Goal: Task Accomplishment & Management: Manage account settings

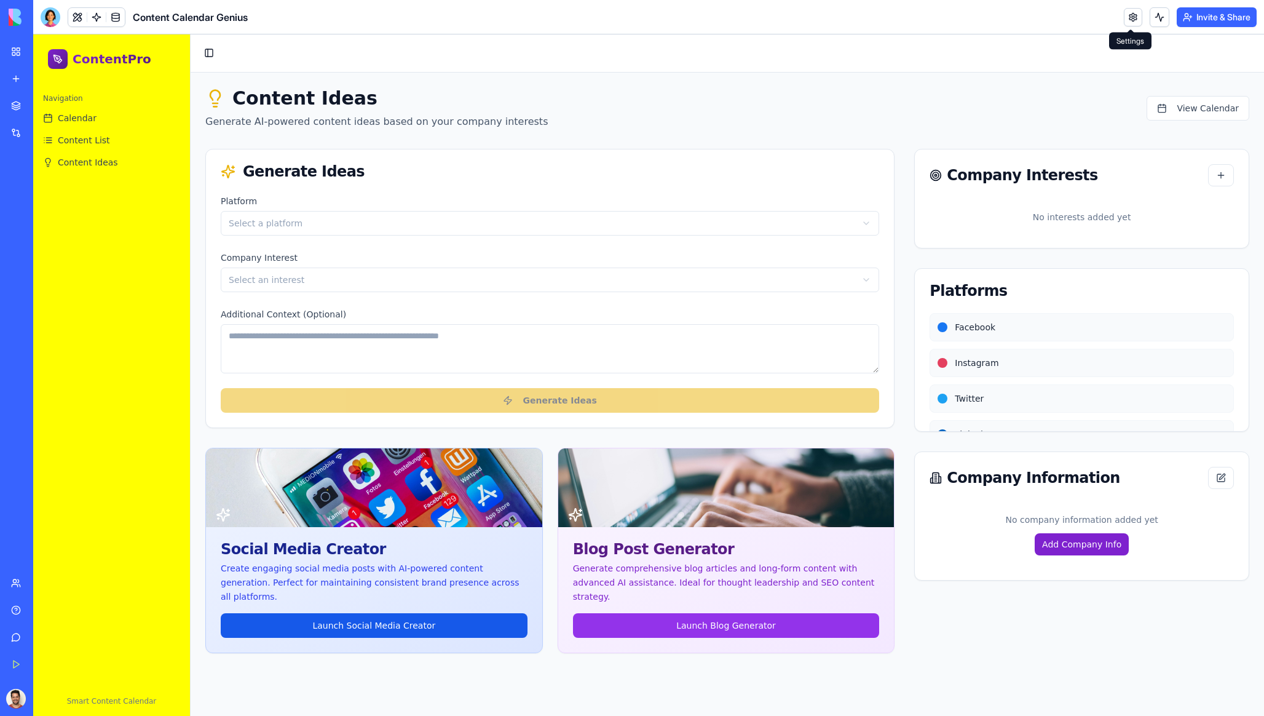
click at [1134, 14] on link at bounding box center [1133, 17] width 18 height 18
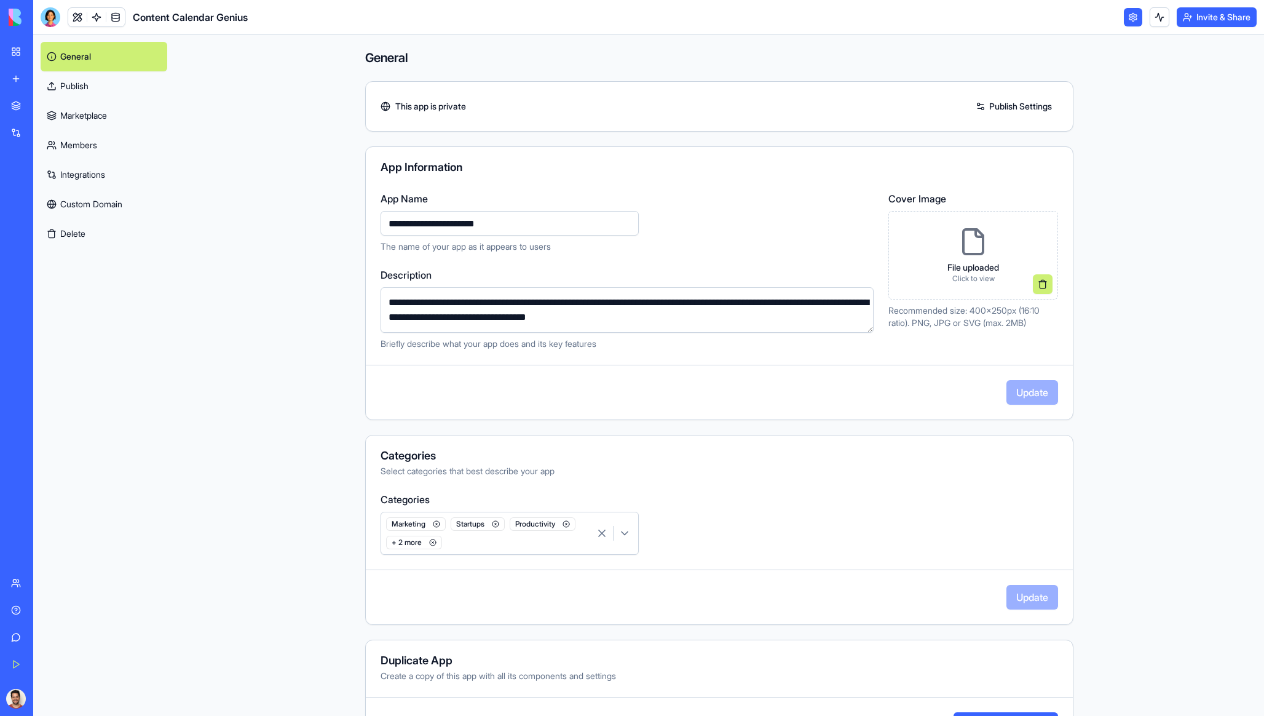
click at [1128, 19] on link at bounding box center [1133, 17] width 18 height 18
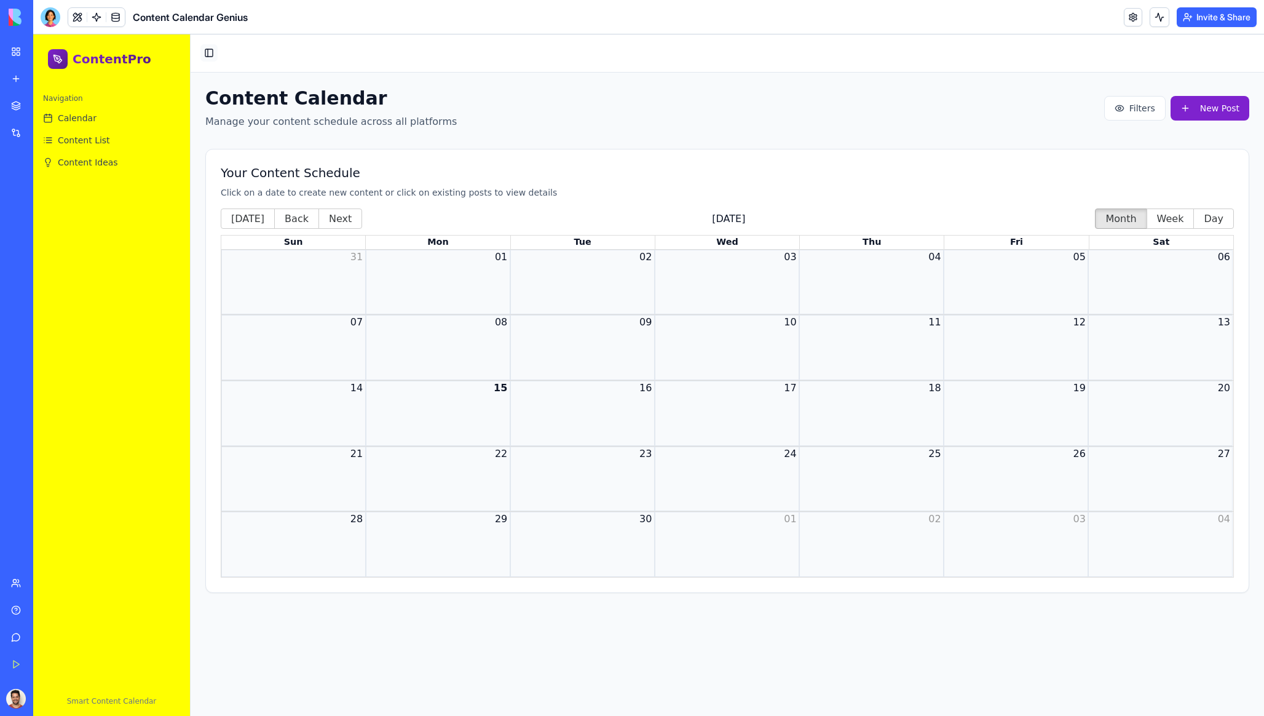
click at [210, 55] on button "Toggle Sidebar" at bounding box center [208, 52] width 17 height 17
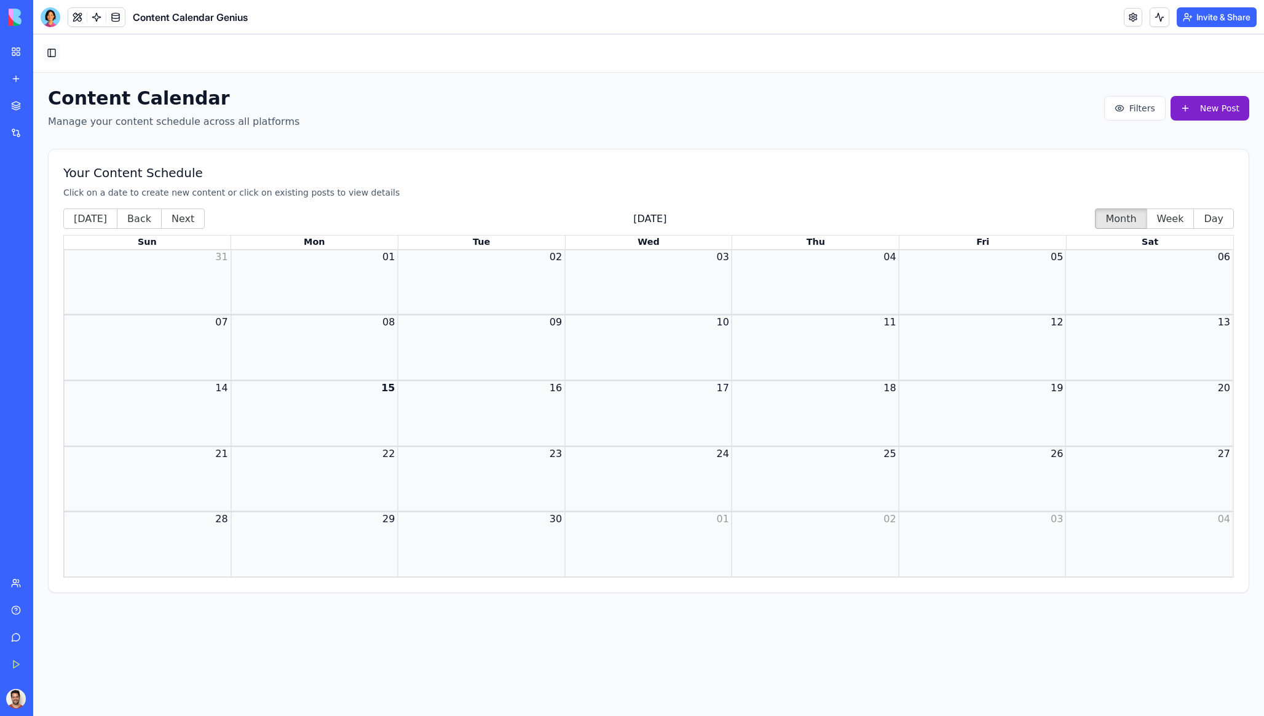
click at [52, 51] on button "Toggle Sidebar" at bounding box center [51, 52] width 17 height 17
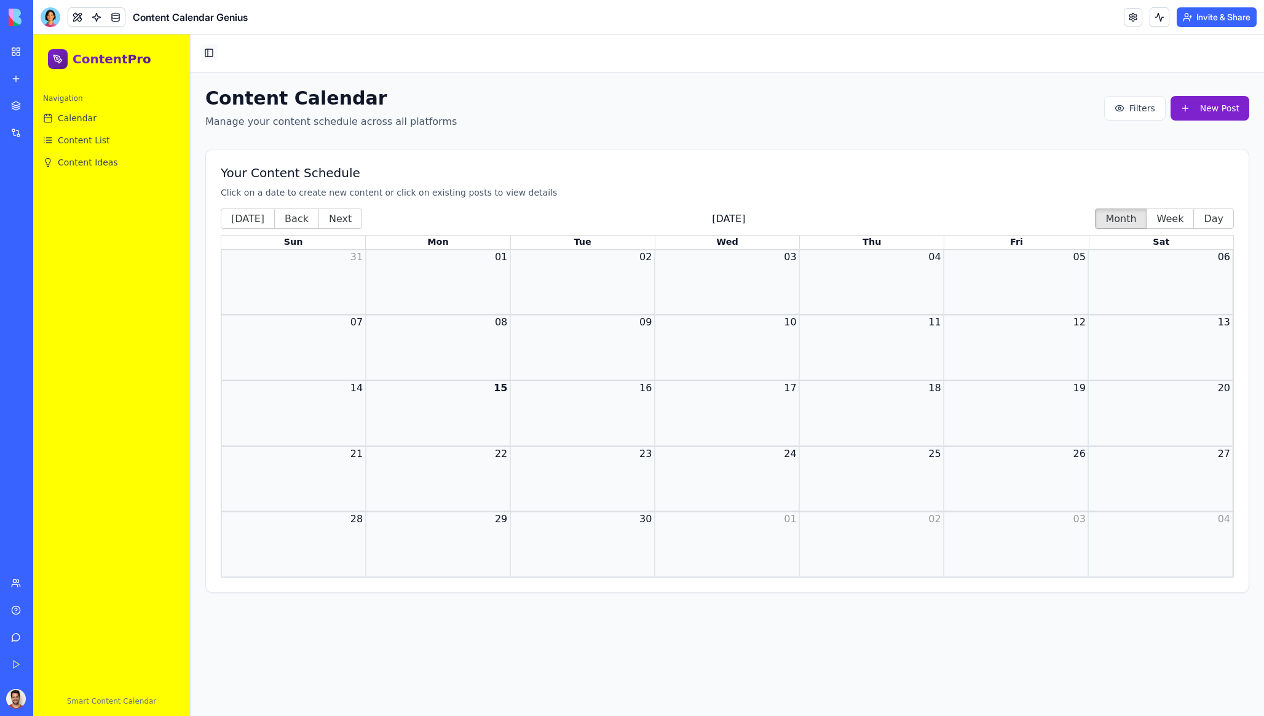
click at [208, 52] on button "Toggle Sidebar" at bounding box center [208, 52] width 17 height 17
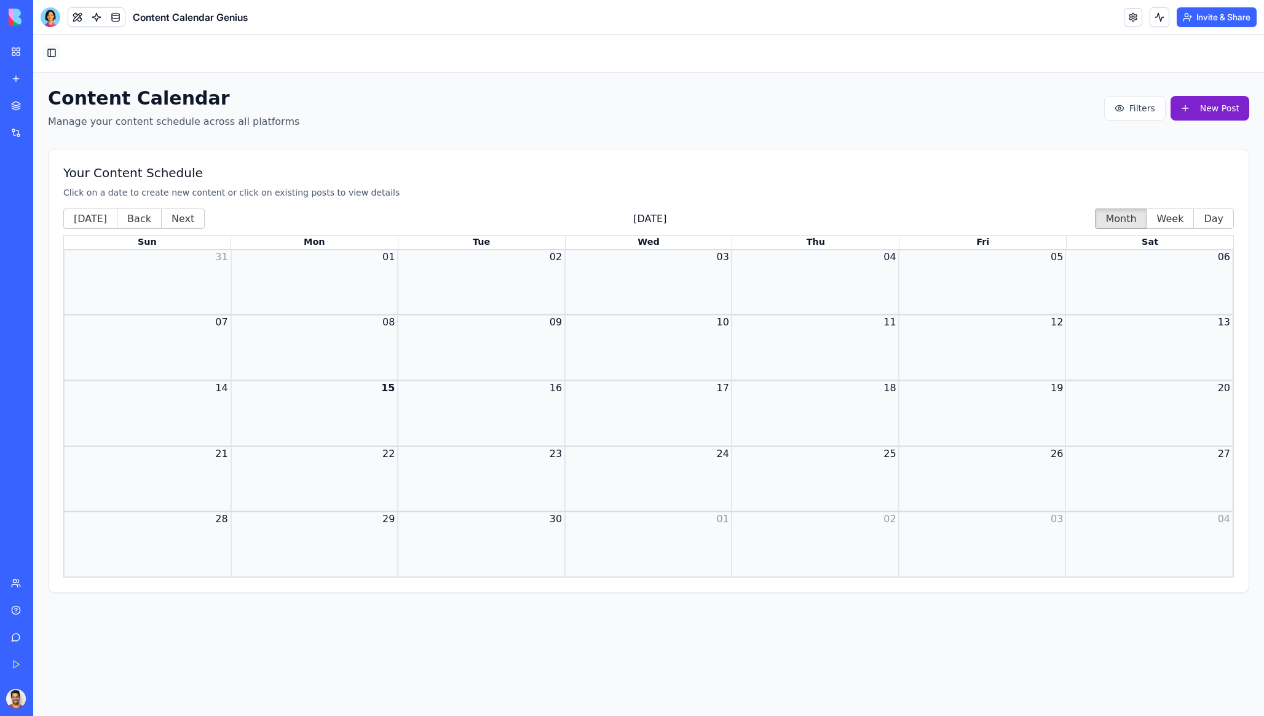
click at [50, 55] on button "Toggle Sidebar" at bounding box center [51, 52] width 17 height 17
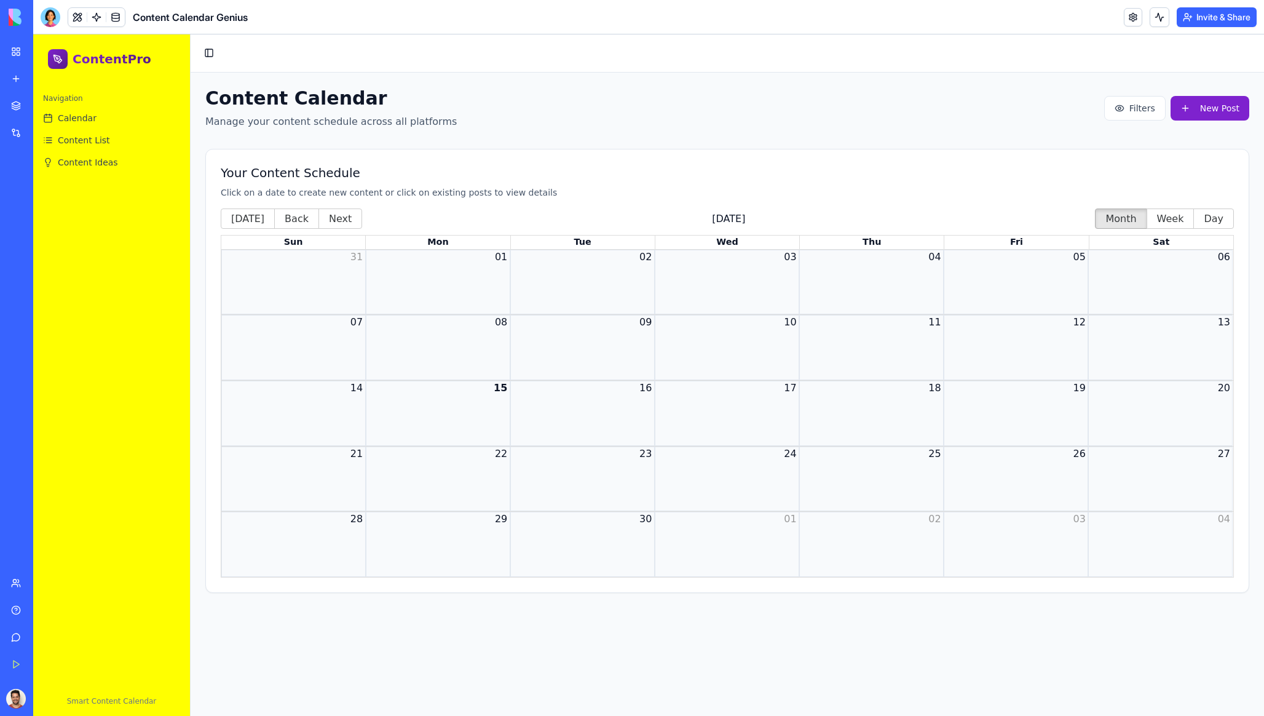
click at [53, 114] on link "Marketplace" at bounding box center [28, 105] width 49 height 25
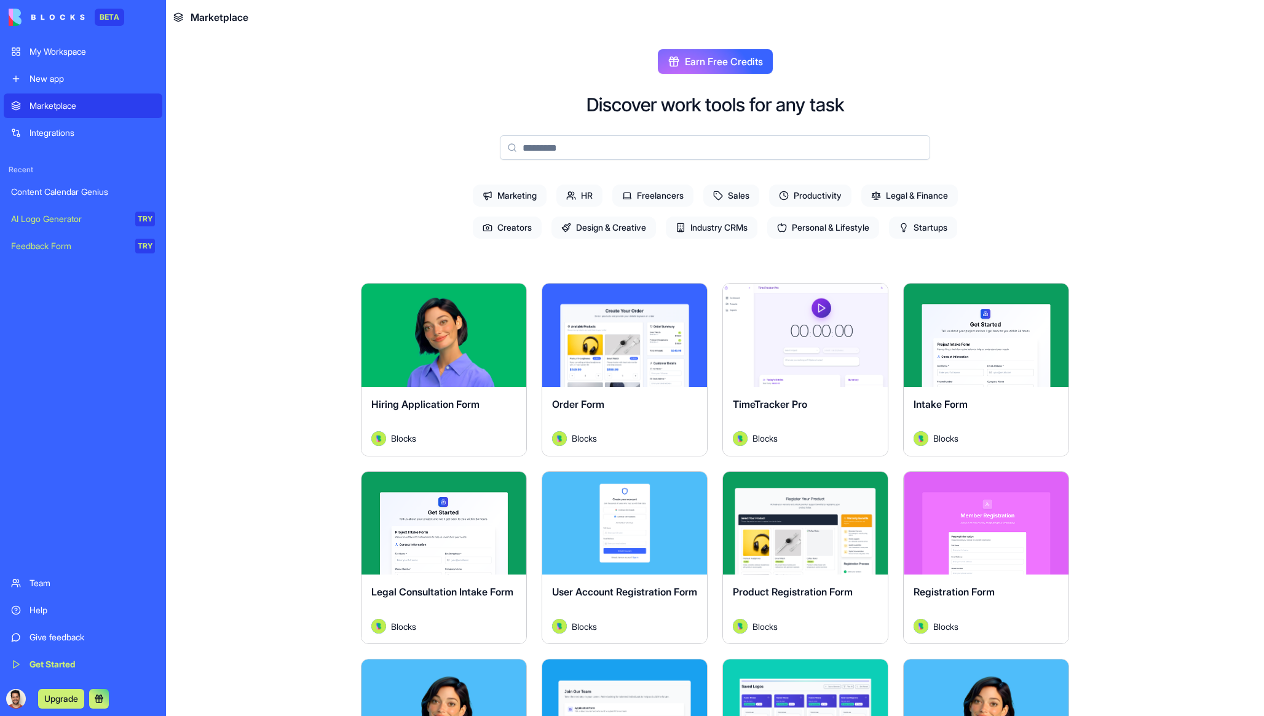
click at [308, 197] on main "Earn Free Credits Discover work tools for any task Marketing HR Freelancers Sal…" at bounding box center [715, 374] width 1098 height 681
click at [235, 106] on main "Earn Free Credits Discover work tools for any task Marketing HR Freelancers Sal…" at bounding box center [715, 374] width 1098 height 681
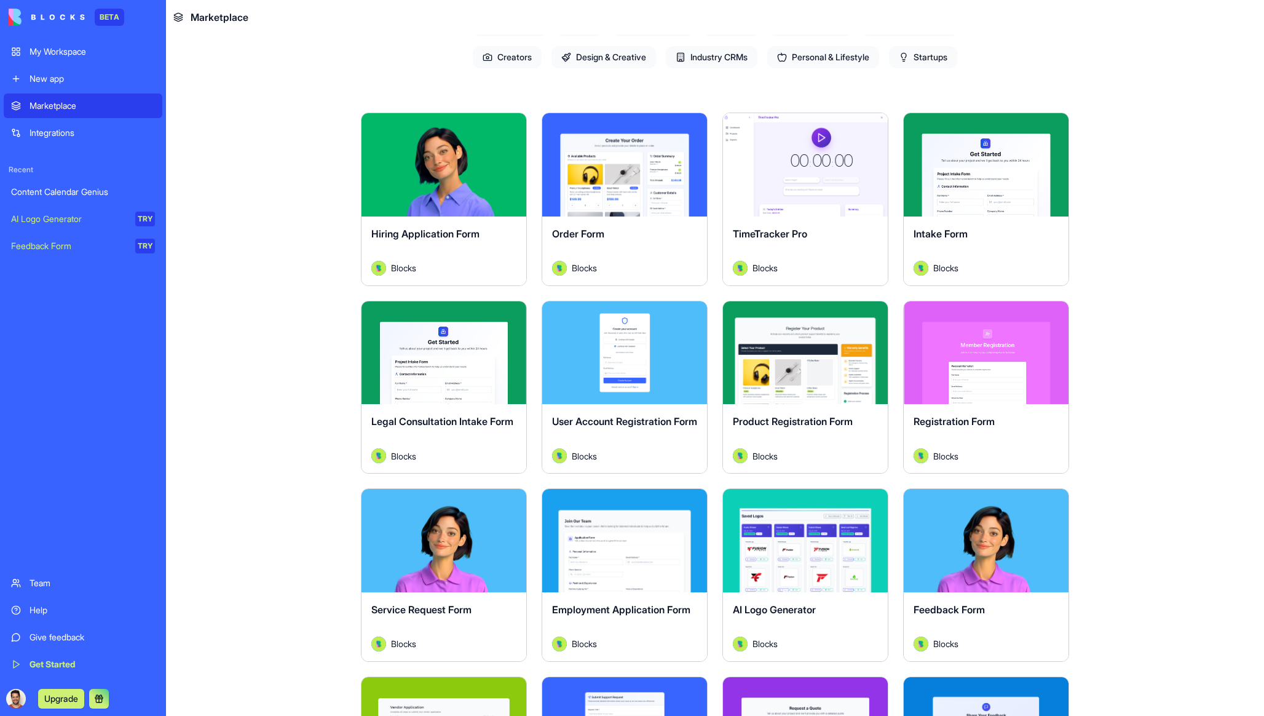
scroll to position [171, 0]
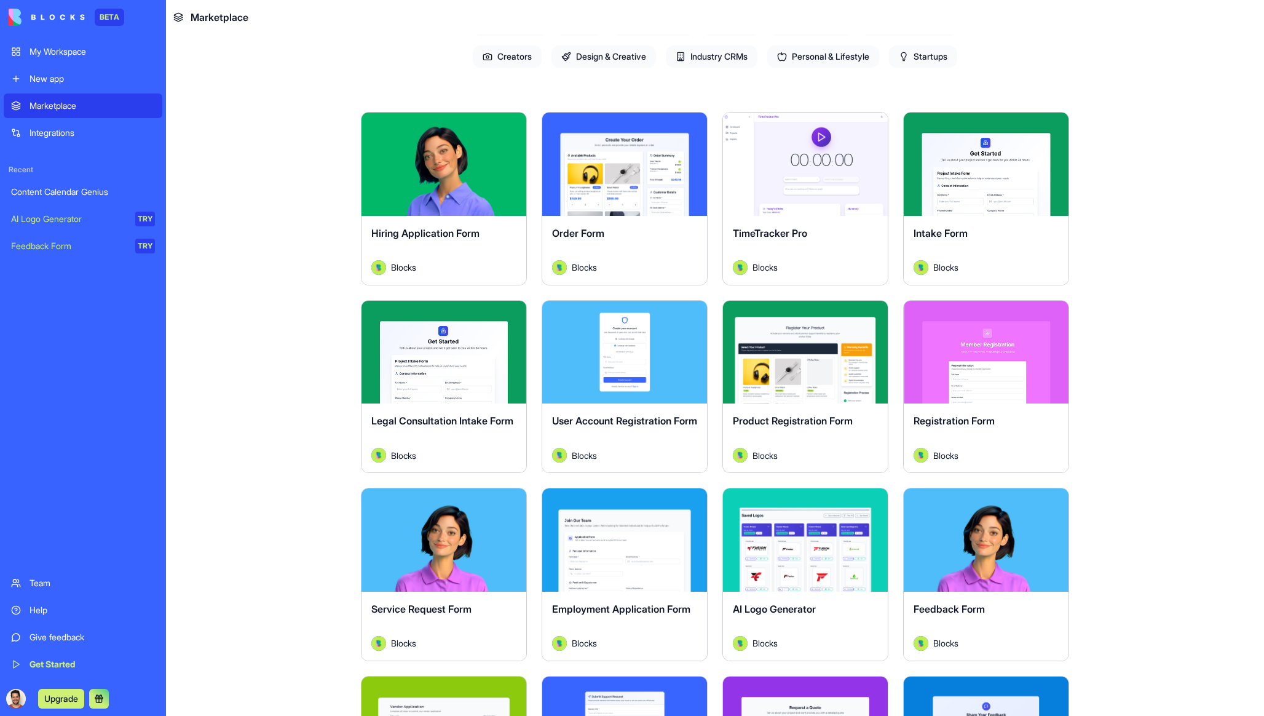
click at [619, 358] on button "Explore" at bounding box center [625, 351] width 92 height 25
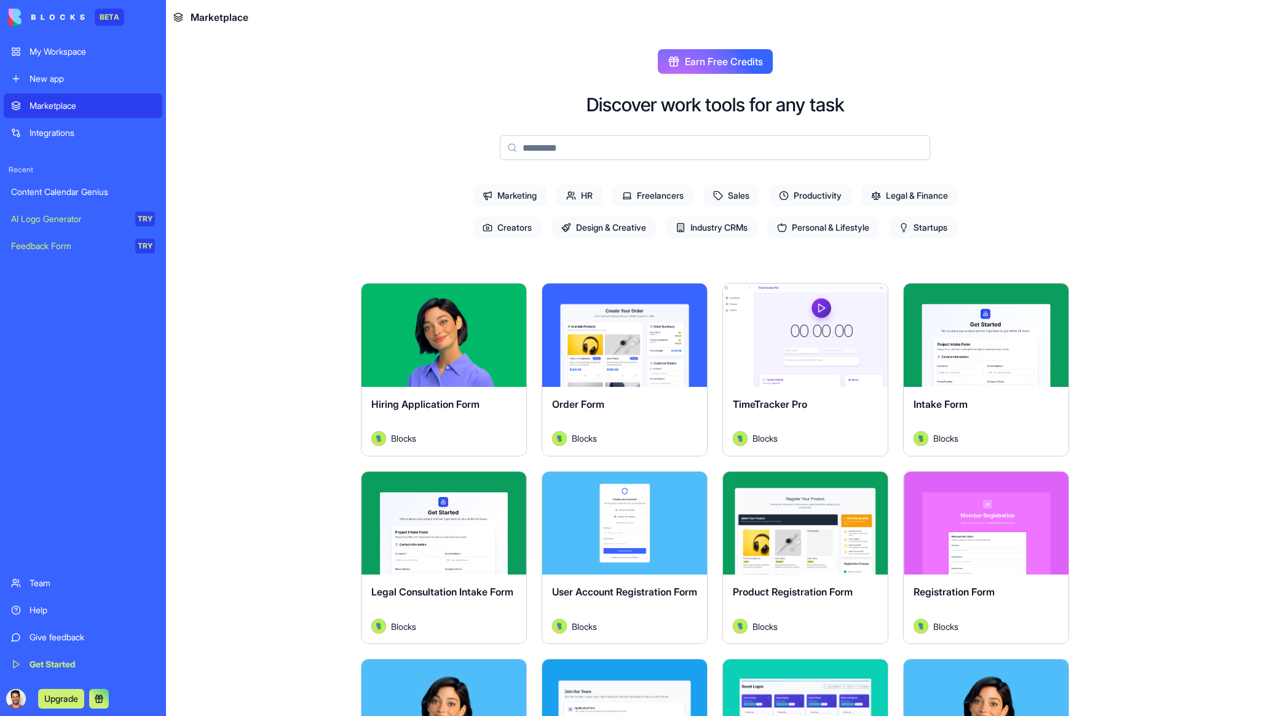
click at [91, 53] on div "My Workspace" at bounding box center [92, 52] width 125 height 12
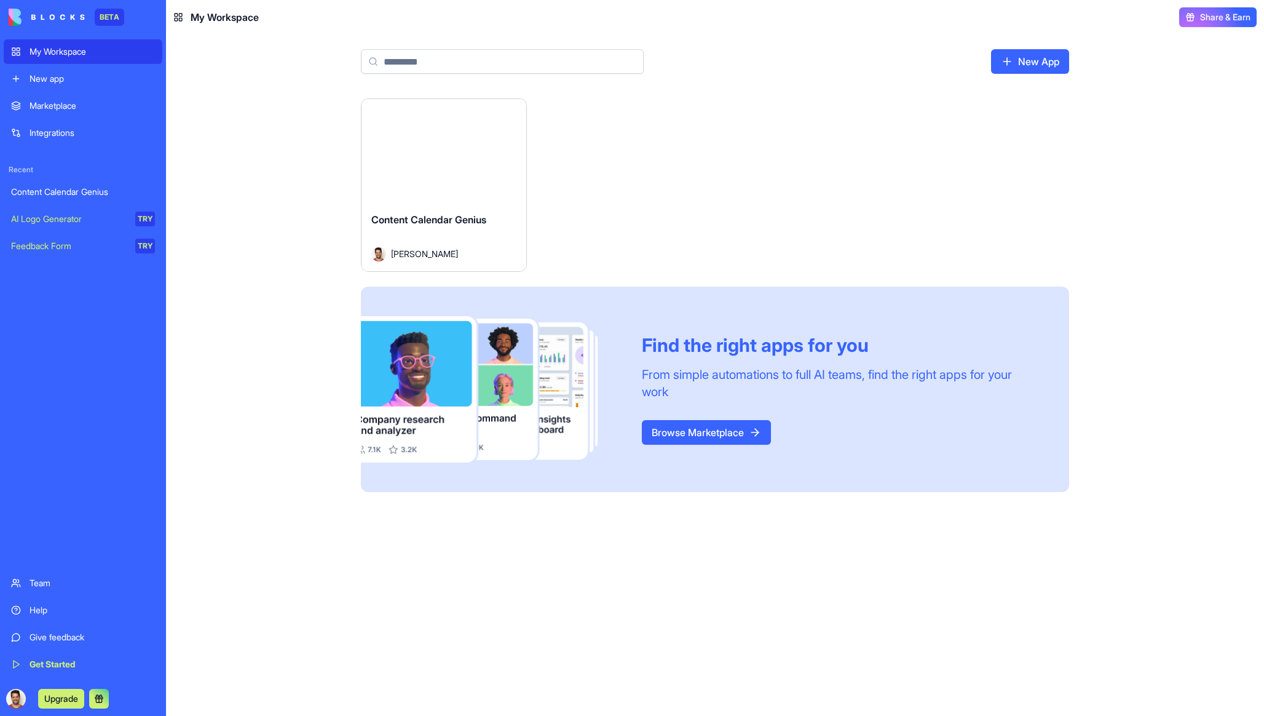
click at [30, 18] on img at bounding box center [47, 17] width 76 height 17
click at [17, 17] on img at bounding box center [47, 17] width 76 height 17
click at [61, 90] on link "New app" at bounding box center [83, 78] width 159 height 25
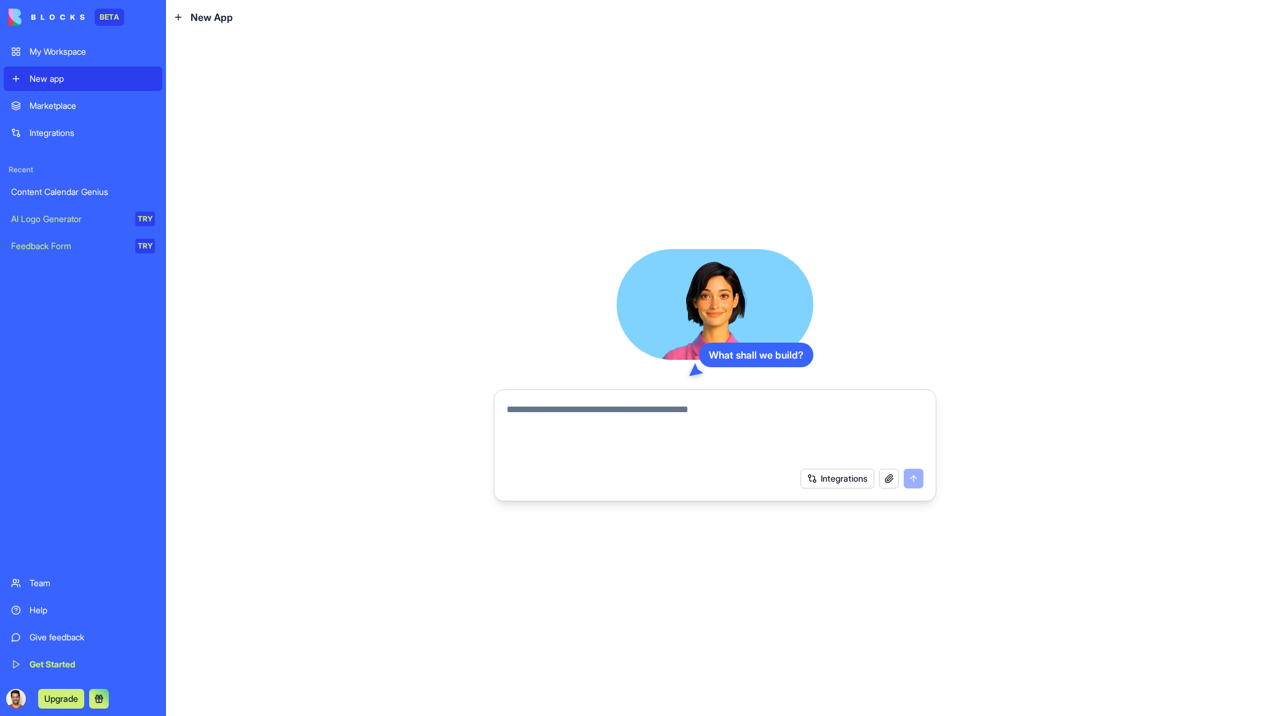
click at [64, 117] on link "Marketplace" at bounding box center [83, 105] width 159 height 25
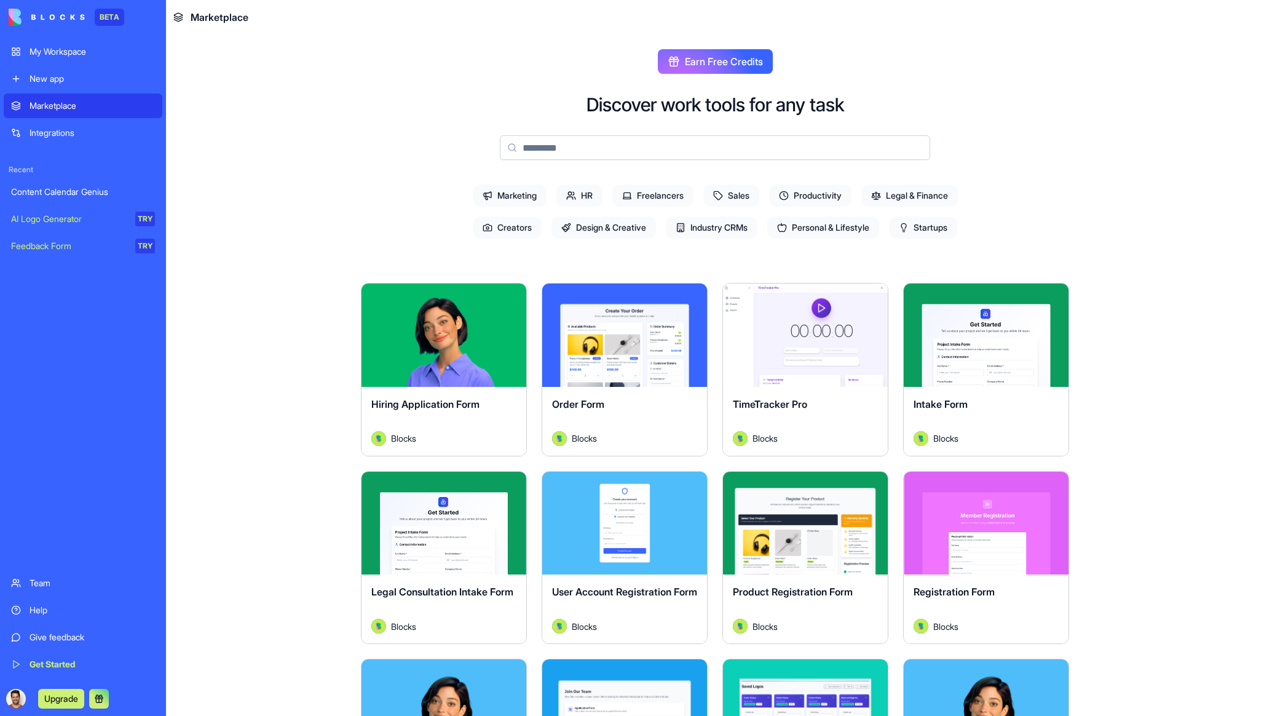
click at [66, 135] on div "Integrations" at bounding box center [92, 133] width 125 height 12
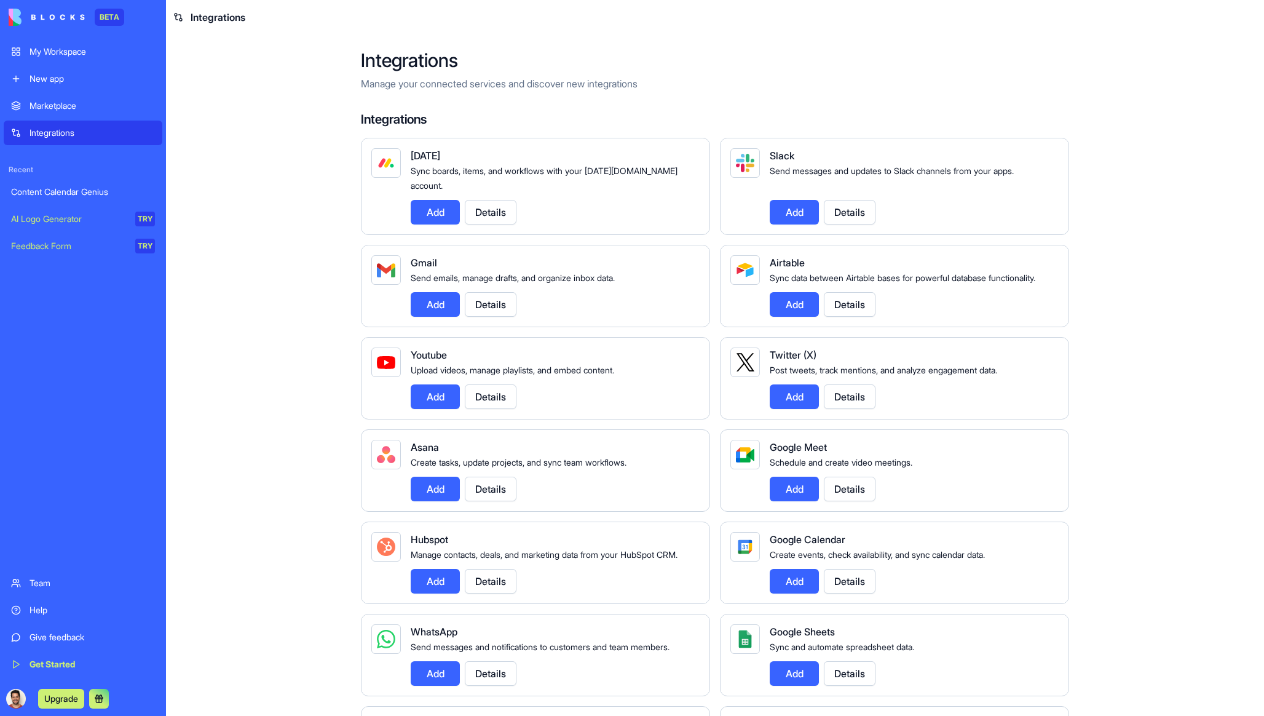
click at [490, 490] on button "Details" at bounding box center [491, 489] width 52 height 25
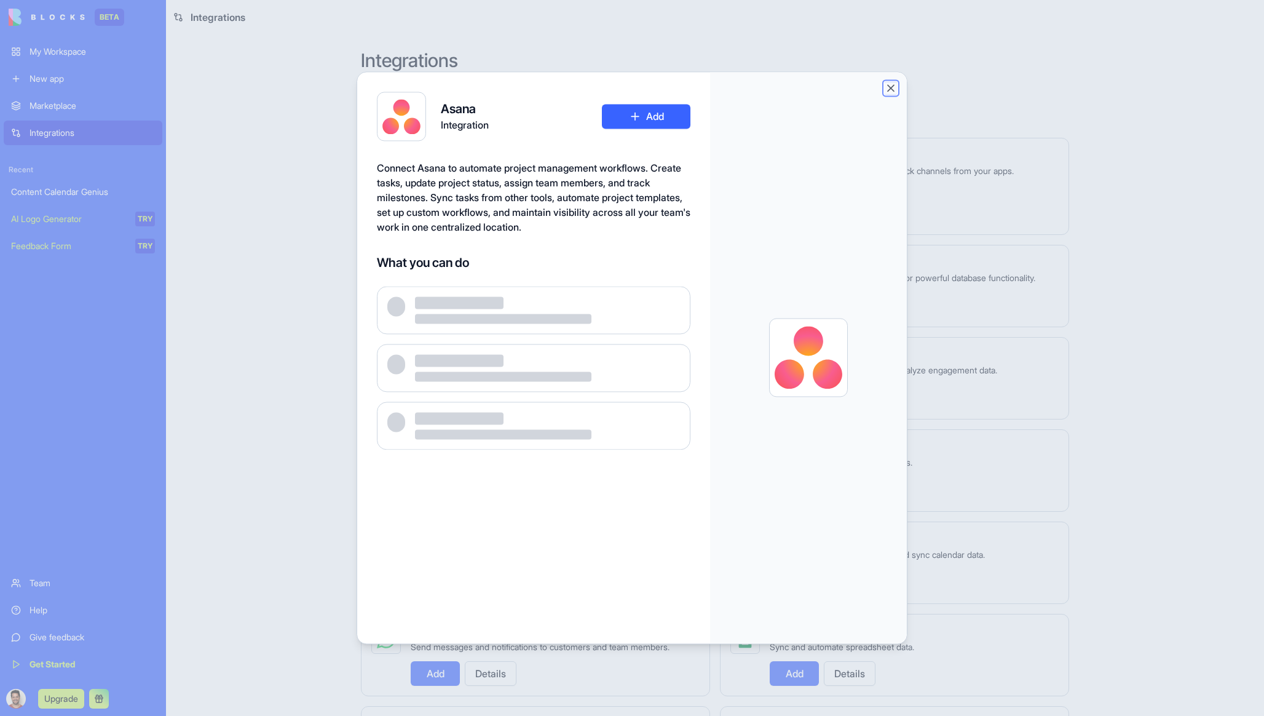
click at [892, 85] on button "Close" at bounding box center [891, 88] width 12 height 12
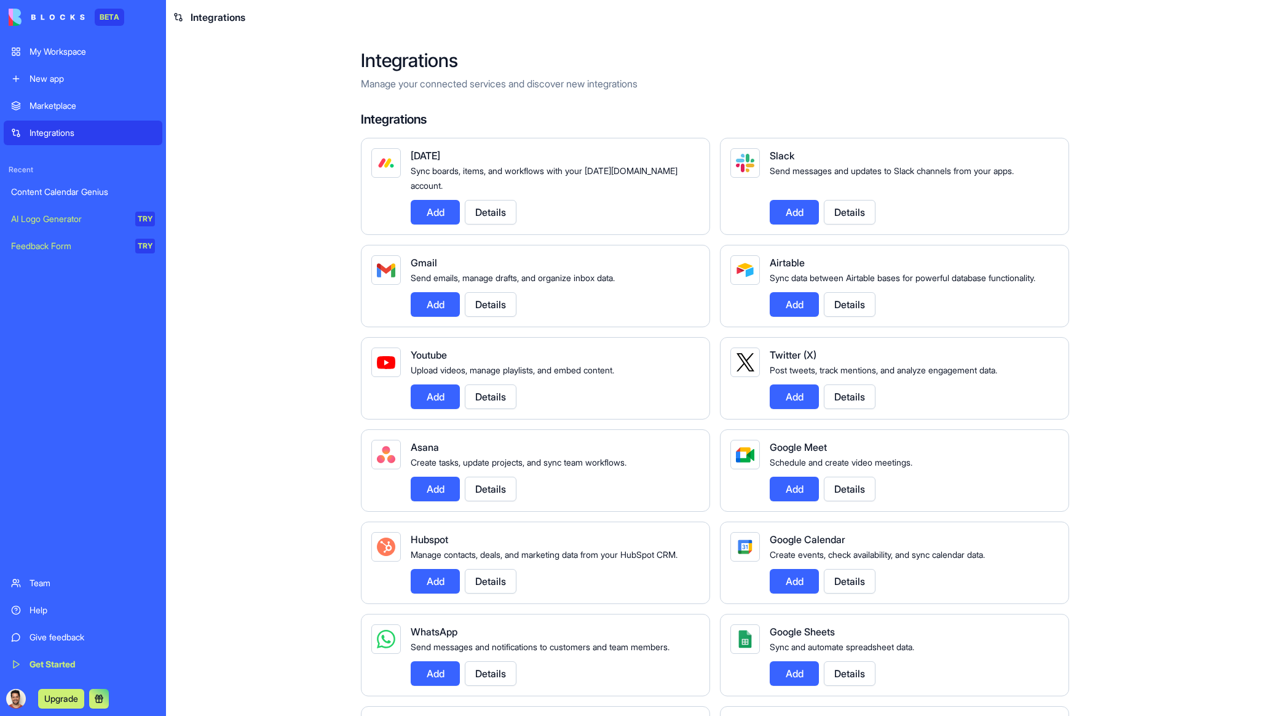
click at [421, 400] on button "Add" at bounding box center [435, 396] width 49 height 25
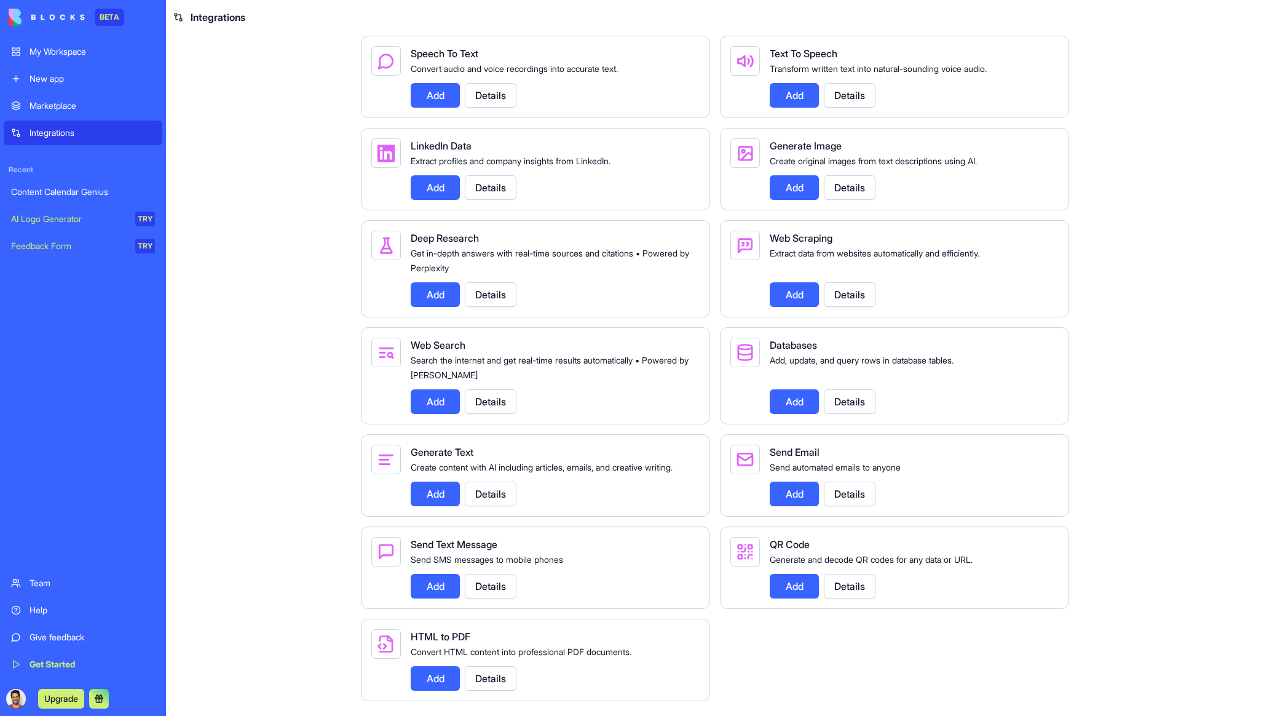
scroll to position [1270, 0]
click at [73, 216] on div "AI Logo Generator" at bounding box center [69, 219] width 116 height 12
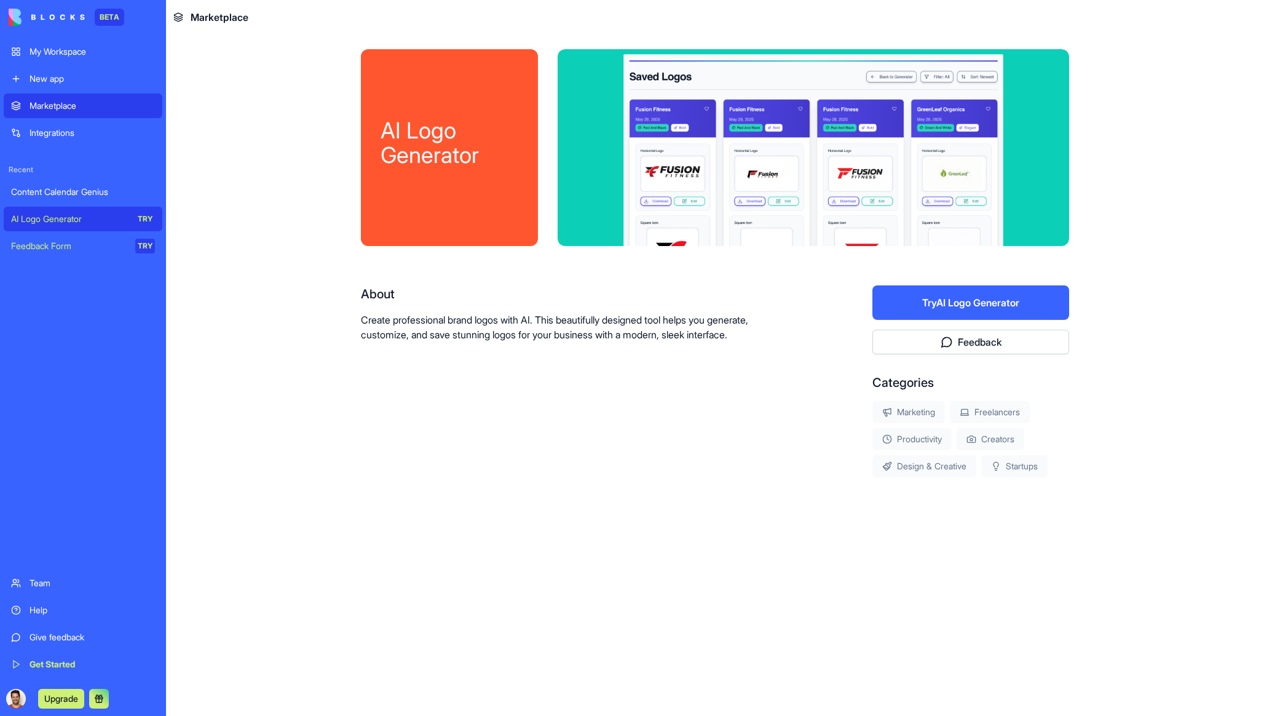
click at [76, 589] on link "Team" at bounding box center [83, 583] width 159 height 25
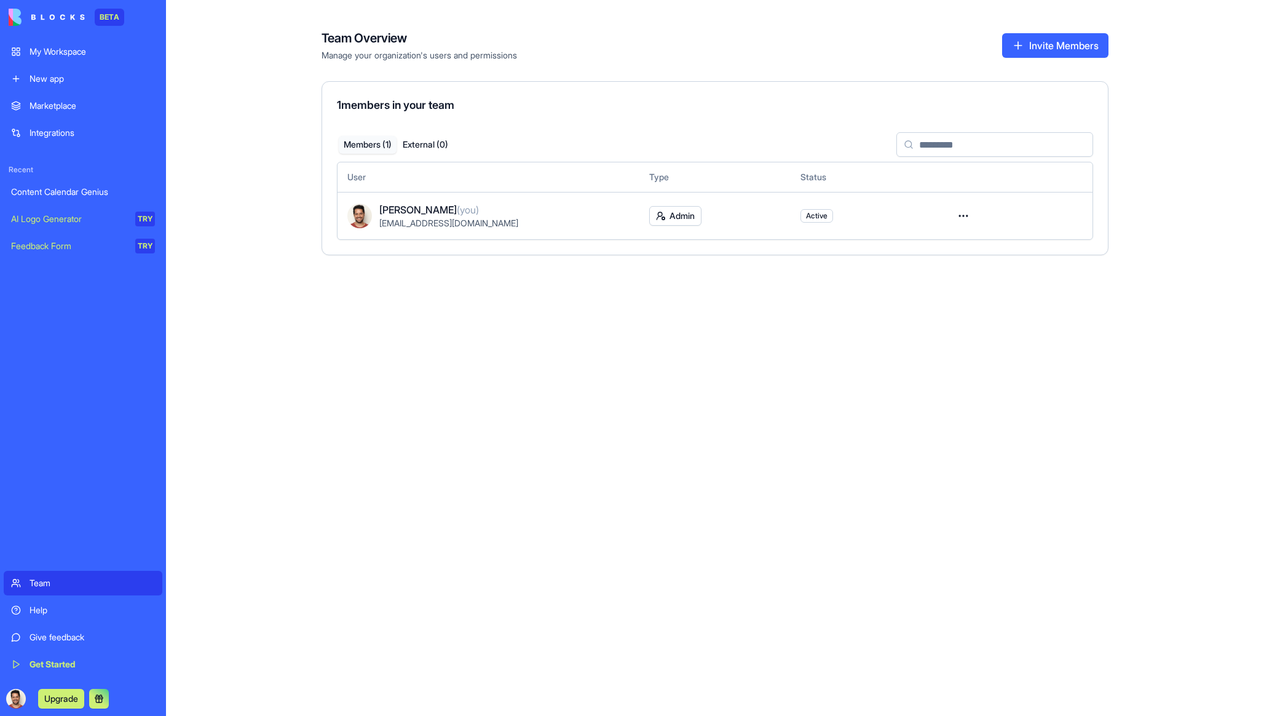
click at [497, 382] on div "Team Overview Manage your organization's users and permissions Invite Members 1…" at bounding box center [715, 358] width 1098 height 716
click at [65, 47] on div "My Workspace" at bounding box center [92, 52] width 125 height 12
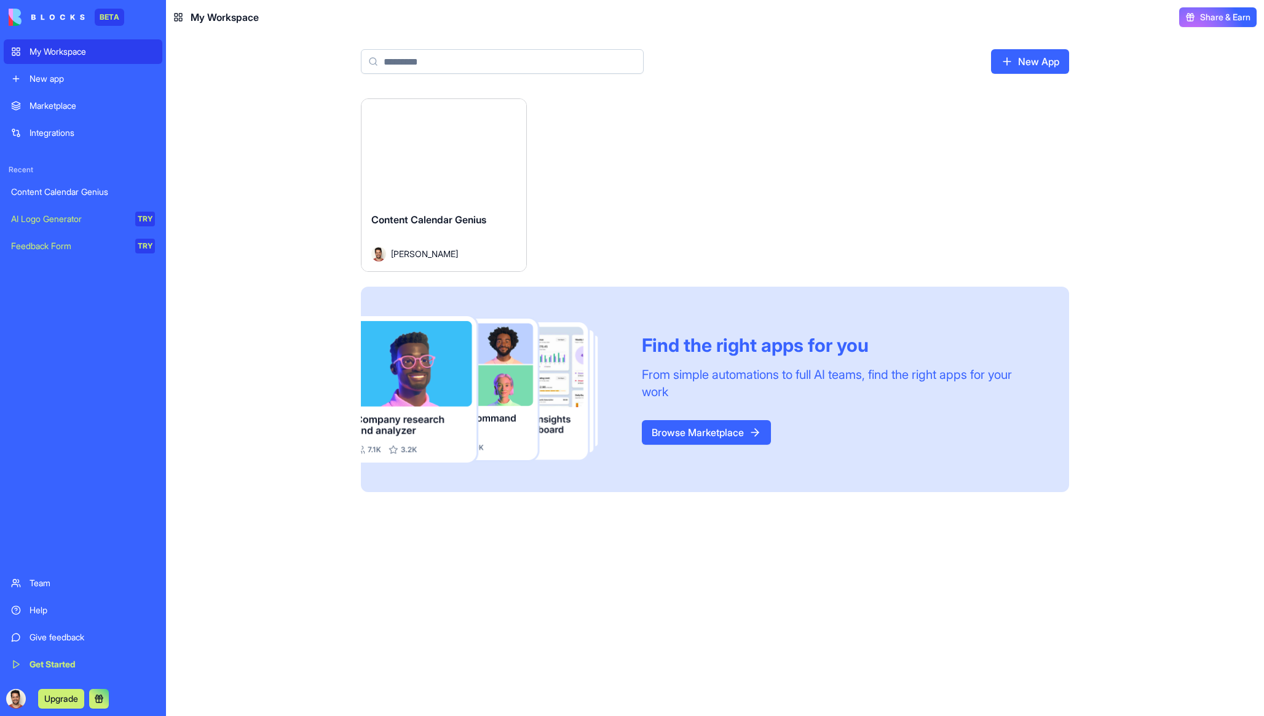
click at [36, 16] on img at bounding box center [47, 17] width 76 height 17
click at [17, 19] on img at bounding box center [47, 17] width 76 height 17
click at [60, 84] on div "New app" at bounding box center [92, 79] width 125 height 12
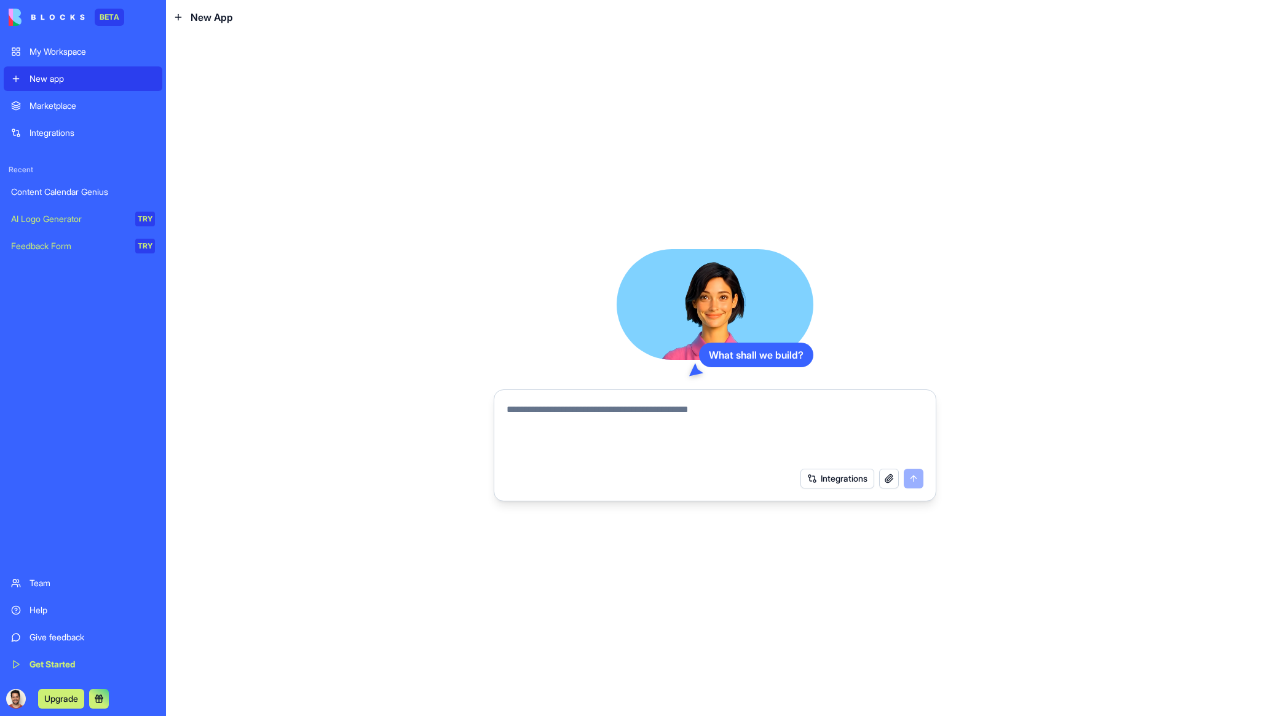
click at [70, 105] on div "Marketplace" at bounding box center [92, 106] width 125 height 12
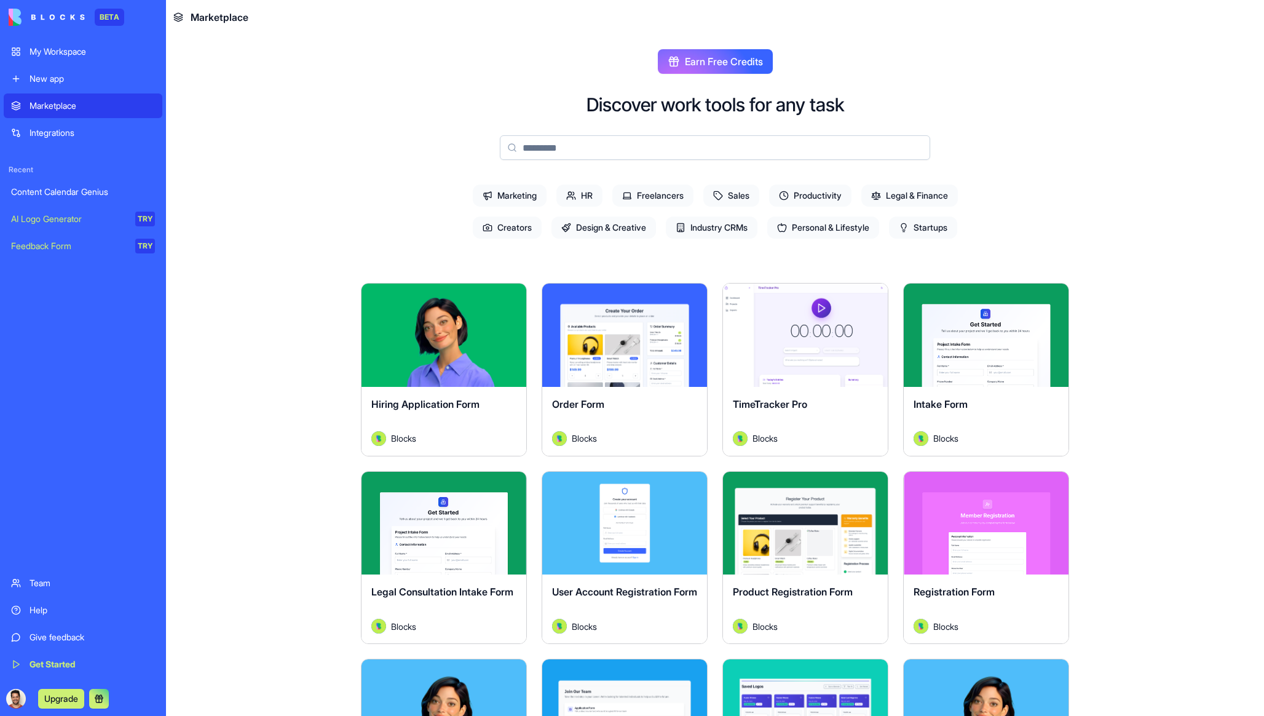
click at [71, 132] on div "Integrations" at bounding box center [92, 133] width 125 height 12
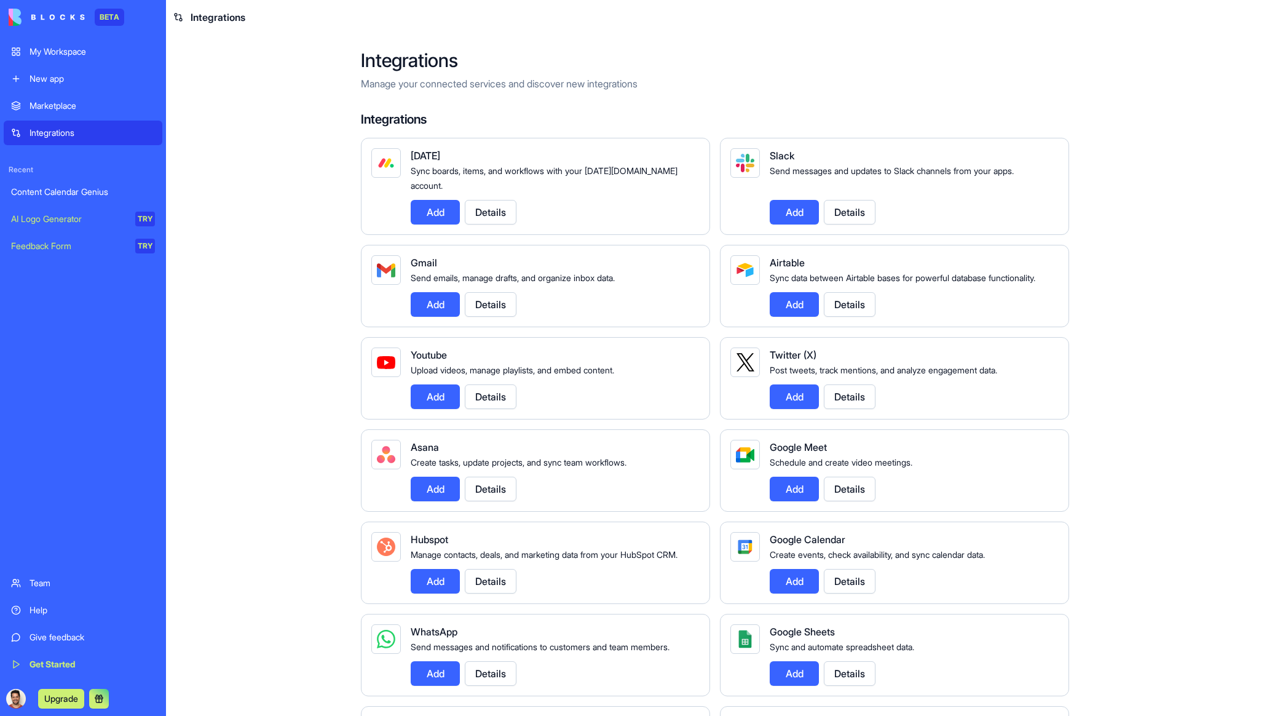
click at [68, 199] on link "Content Calendar Genius" at bounding box center [83, 192] width 159 height 25
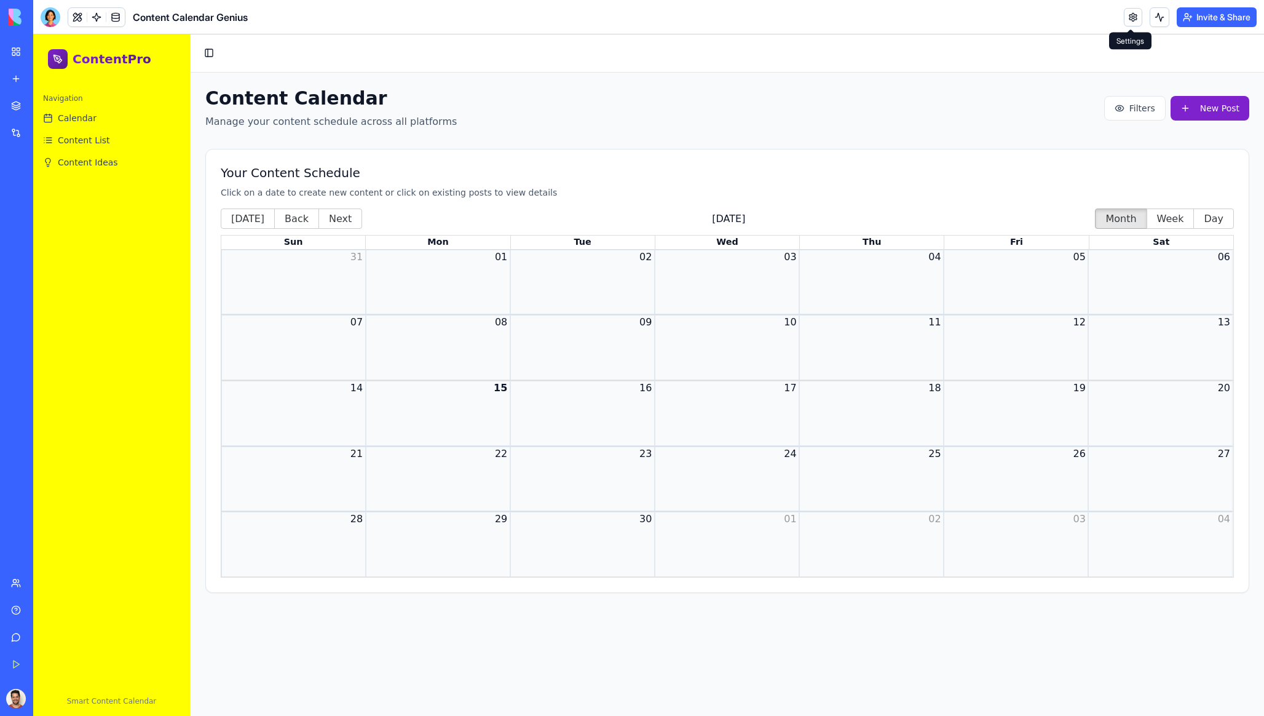
click at [1138, 19] on link at bounding box center [1133, 17] width 18 height 18
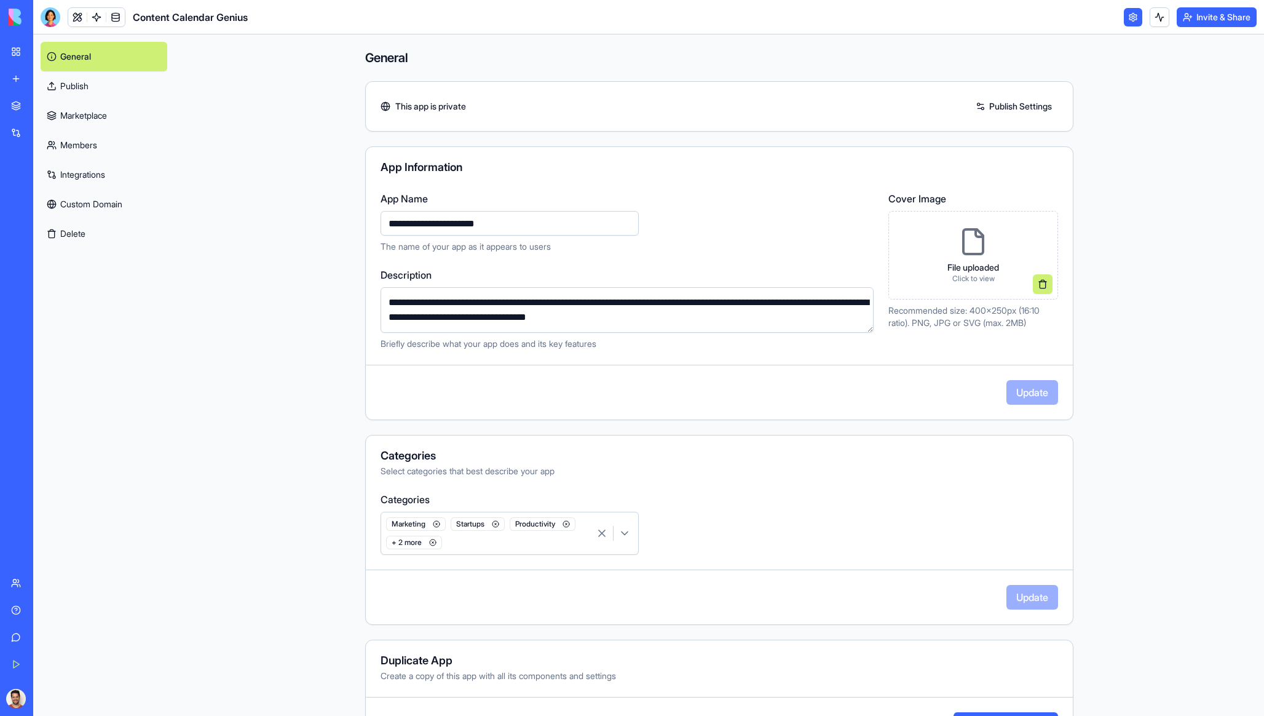
click at [334, 303] on div "**********" at bounding box center [719, 400] width 787 height 732
click at [120, 51] on link "General" at bounding box center [104, 57] width 127 height 30
click at [96, 91] on link "Publish" at bounding box center [104, 86] width 127 height 30
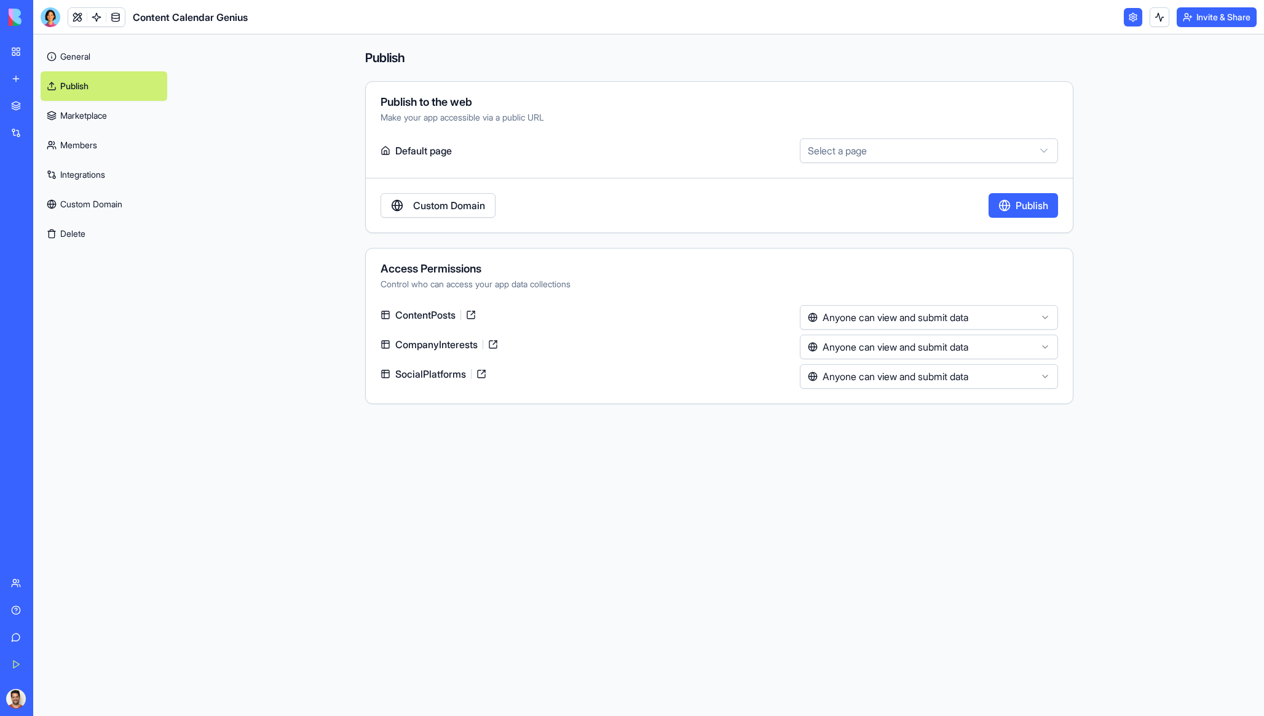
click at [97, 108] on link "Marketplace" at bounding box center [104, 116] width 127 height 30
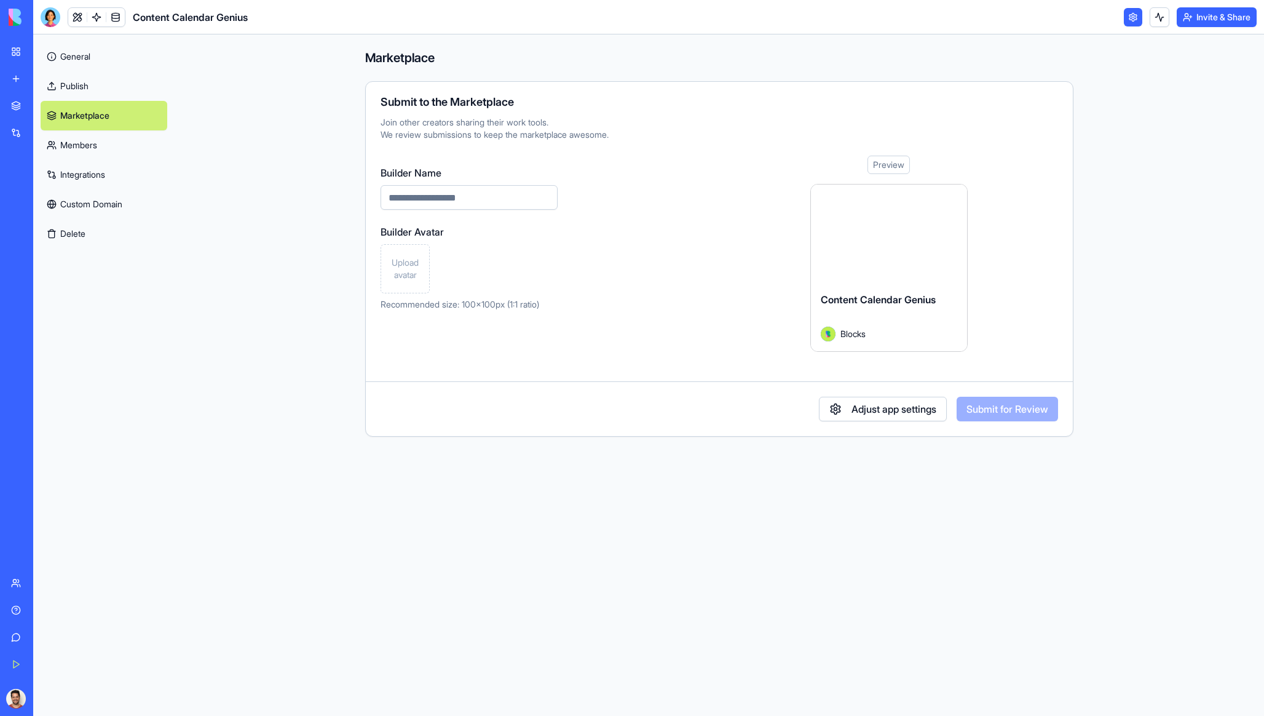
click at [95, 127] on link "Marketplace" at bounding box center [104, 116] width 127 height 30
click at [92, 146] on link "Members" at bounding box center [104, 145] width 127 height 30
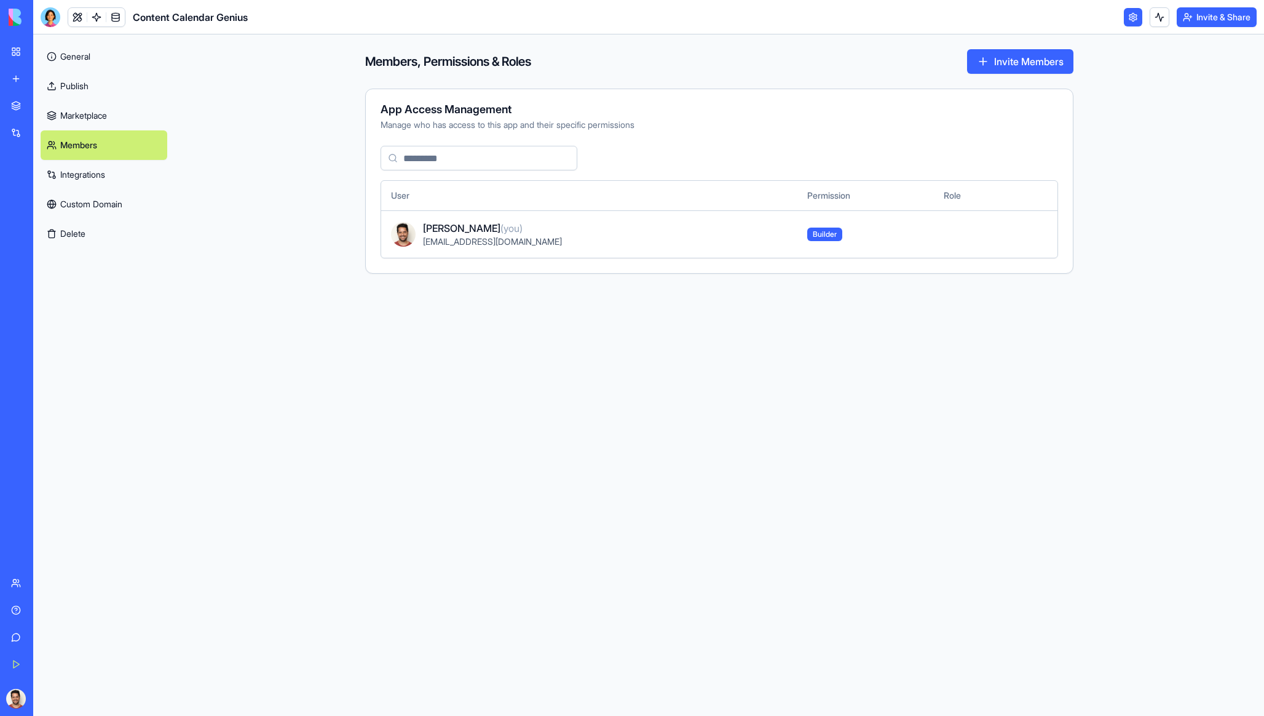
click at [92, 176] on link "Integrations" at bounding box center [104, 175] width 127 height 30
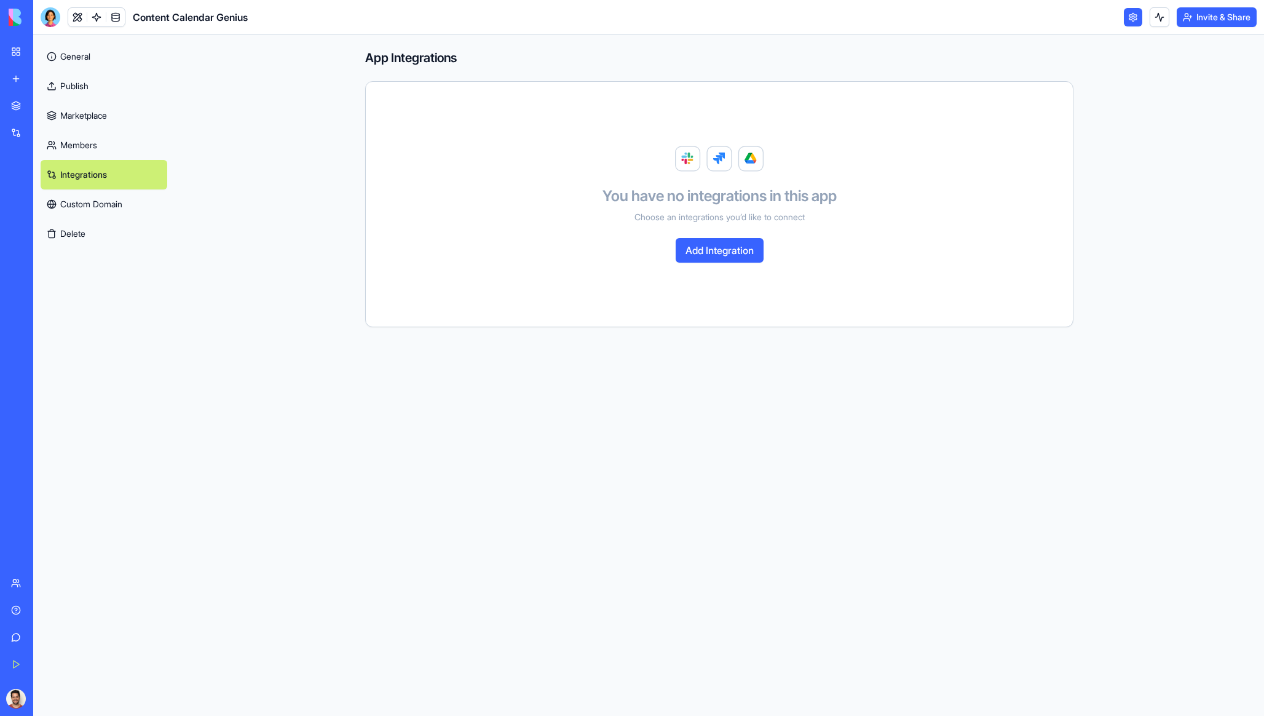
click at [93, 213] on link "Custom Domain" at bounding box center [104, 204] width 127 height 30
click at [92, 226] on button "Delete" at bounding box center [104, 234] width 127 height 30
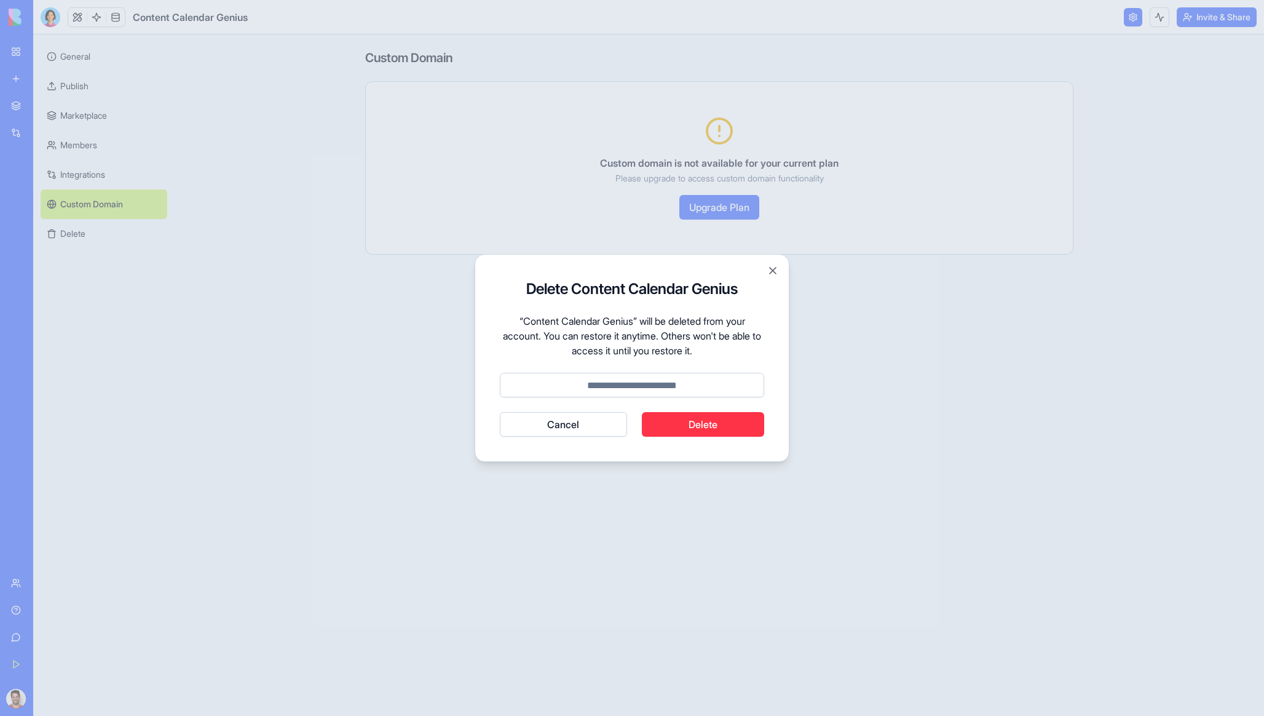
click at [521, 427] on button "Cancel" at bounding box center [563, 424] width 127 height 25
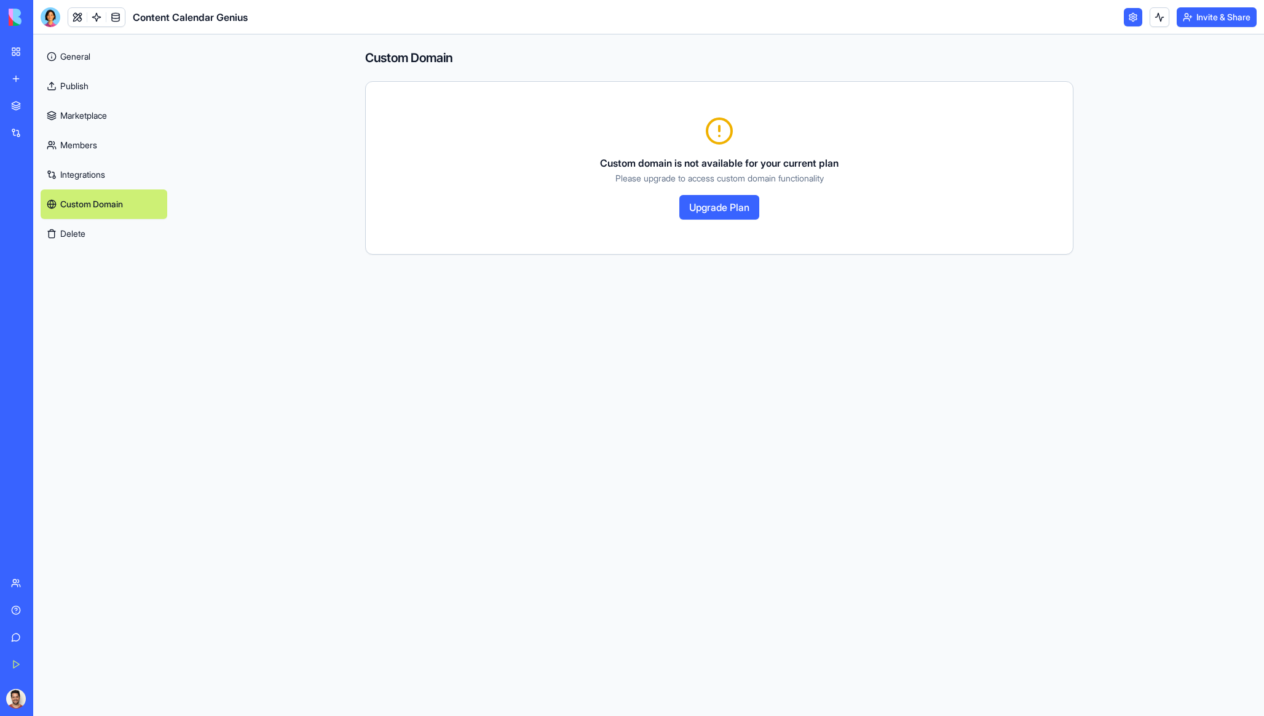
click at [87, 53] on link "General" at bounding box center [104, 57] width 127 height 30
